Goal: Information Seeking & Learning: Understand process/instructions

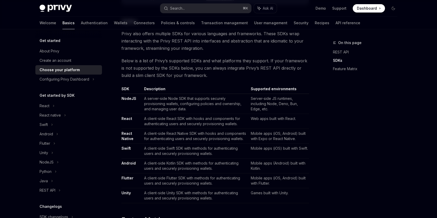
scroll to position [273, 0]
click at [68, 80] on div "Configuring Privy Dashboard" at bounding box center [65, 79] width 50 height 6
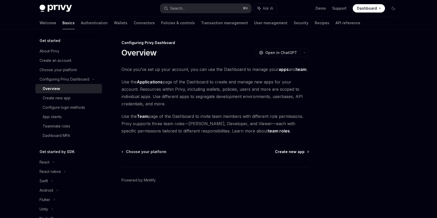
click at [293, 153] on span "Create new app" at bounding box center [290, 151] width 30 height 5
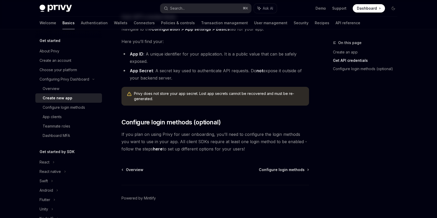
scroll to position [148, 0]
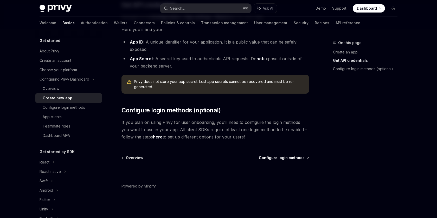
click at [289, 158] on span "Configure login methods" at bounding box center [282, 157] width 46 height 5
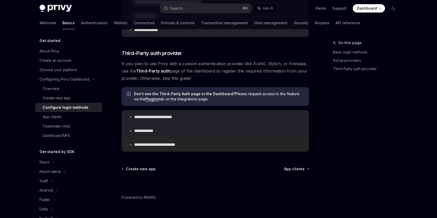
scroll to position [268, 0]
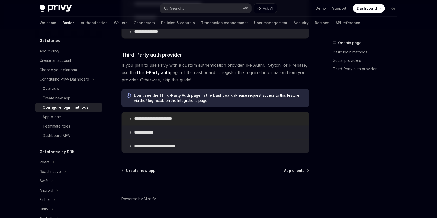
click at [188, 118] on summary "**********" at bounding box center [215, 119] width 187 height 14
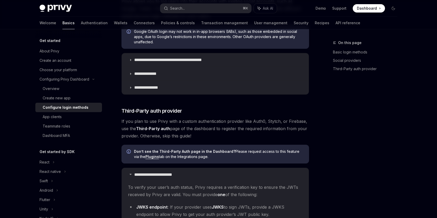
scroll to position [211, 0]
drag, startPoint x: 197, startPoint y: 137, endPoint x: 121, endPoint y: 121, distance: 78.2
click at [121, 121] on div "**********" at bounding box center [166, 123] width 287 height 591
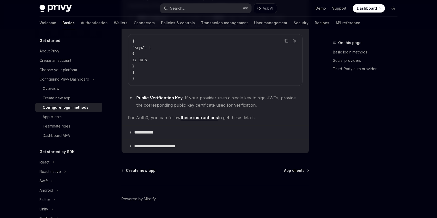
scroll to position [413, 0]
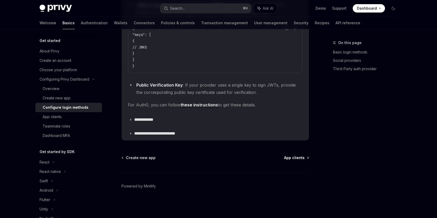
click at [298, 157] on span "App clients" at bounding box center [294, 157] width 21 height 5
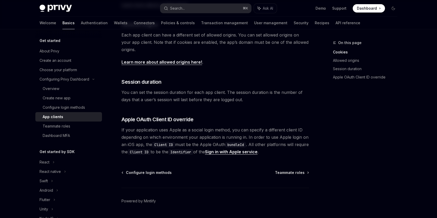
scroll to position [192, 0]
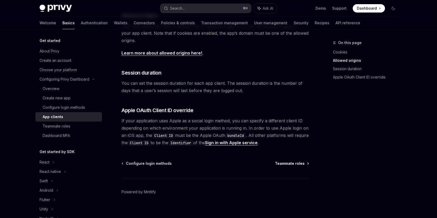
click at [291, 164] on span "Teammate roles" at bounding box center [290, 163] width 30 height 5
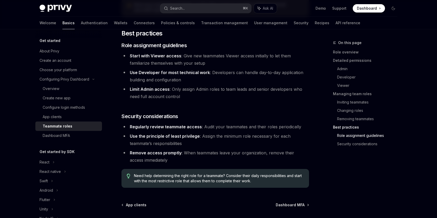
scroll to position [904, 0]
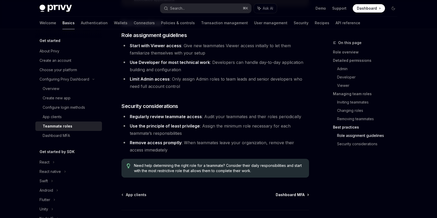
click at [290, 192] on span "Dashboard MFA" at bounding box center [290, 194] width 29 height 5
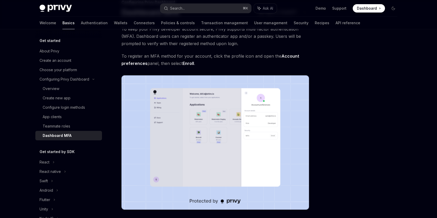
scroll to position [109, 0]
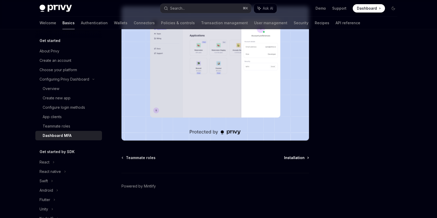
click at [295, 158] on span "Installation" at bounding box center [294, 157] width 21 height 5
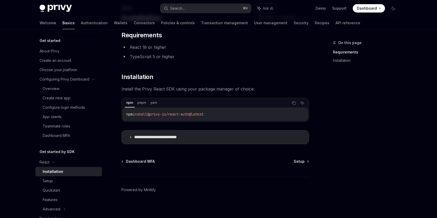
scroll to position [38, 0]
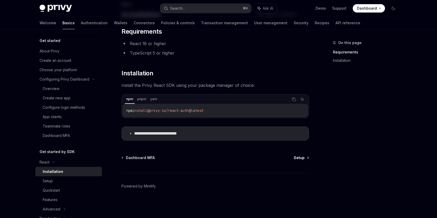
click at [300, 158] on span "Setup" at bounding box center [299, 157] width 11 height 5
type textarea "*"
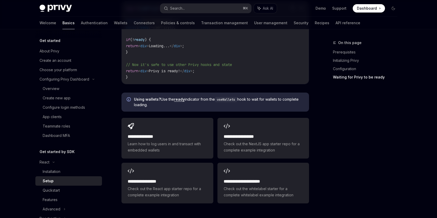
scroll to position [619, 0]
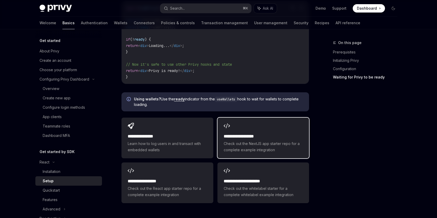
click at [259, 133] on h2 "**********" at bounding box center [263, 136] width 79 height 6
